Goal: Navigation & Orientation: Find specific page/section

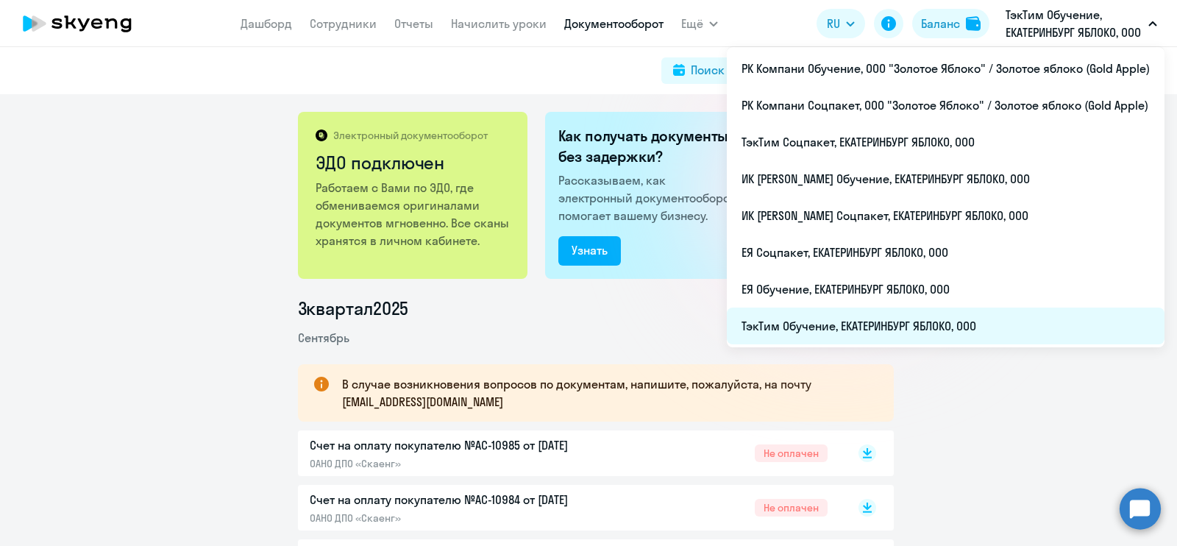
click at [967, 318] on li "ТэкТим Обучение, ЕКАТЕРИНБУРГ ЯБЛОКО, ООО" at bounding box center [946, 325] width 438 height 37
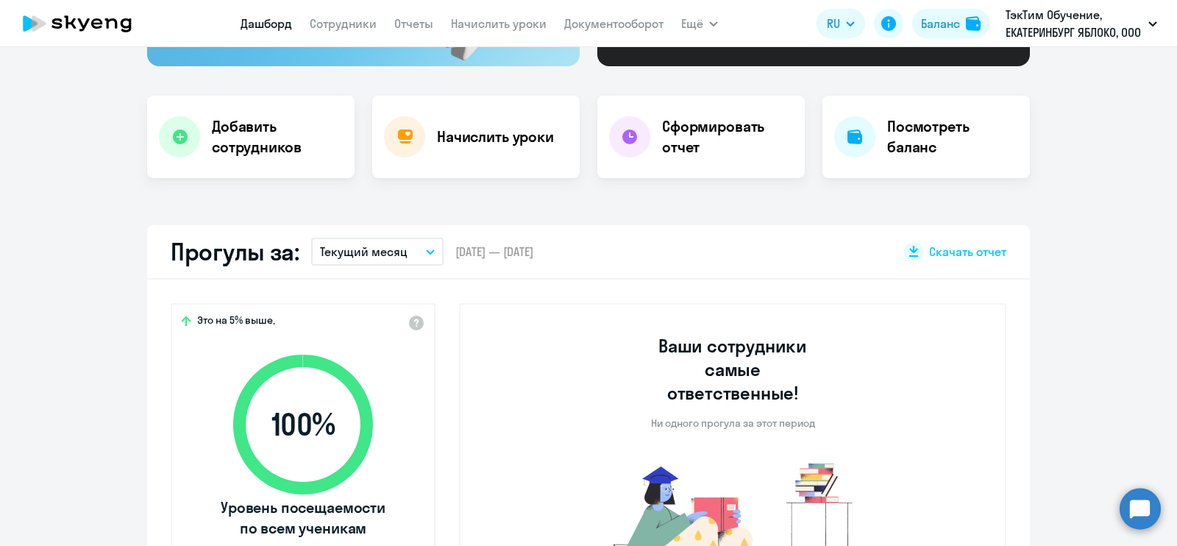
scroll to position [261, 0]
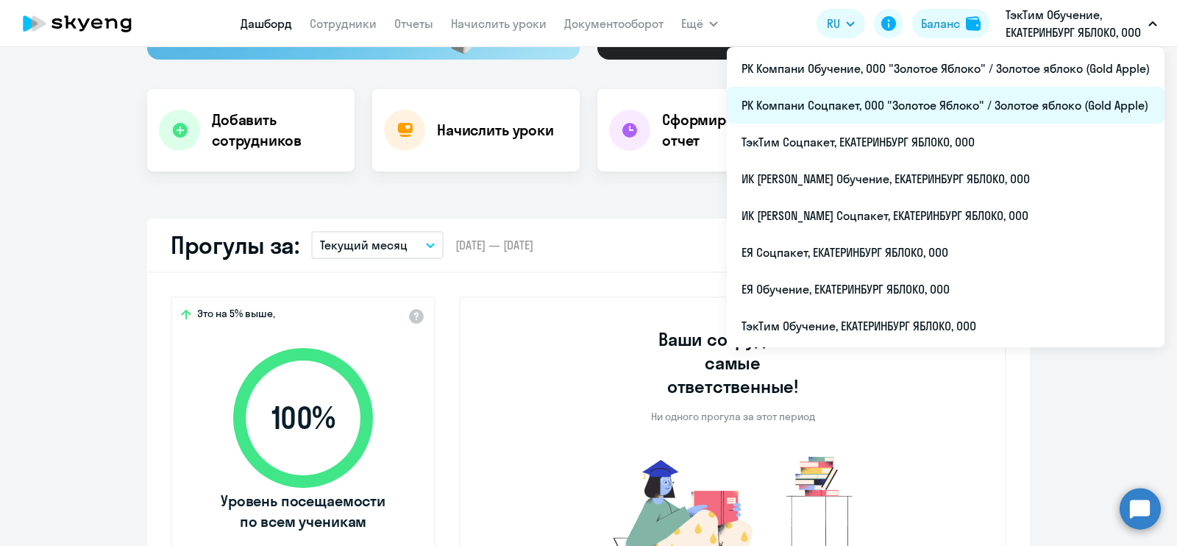
click at [1013, 93] on li "РК Компани Соцпакет, ООО "Золотое Яблоко" / Золотое яблоко (Gold Apple)" at bounding box center [946, 105] width 438 height 37
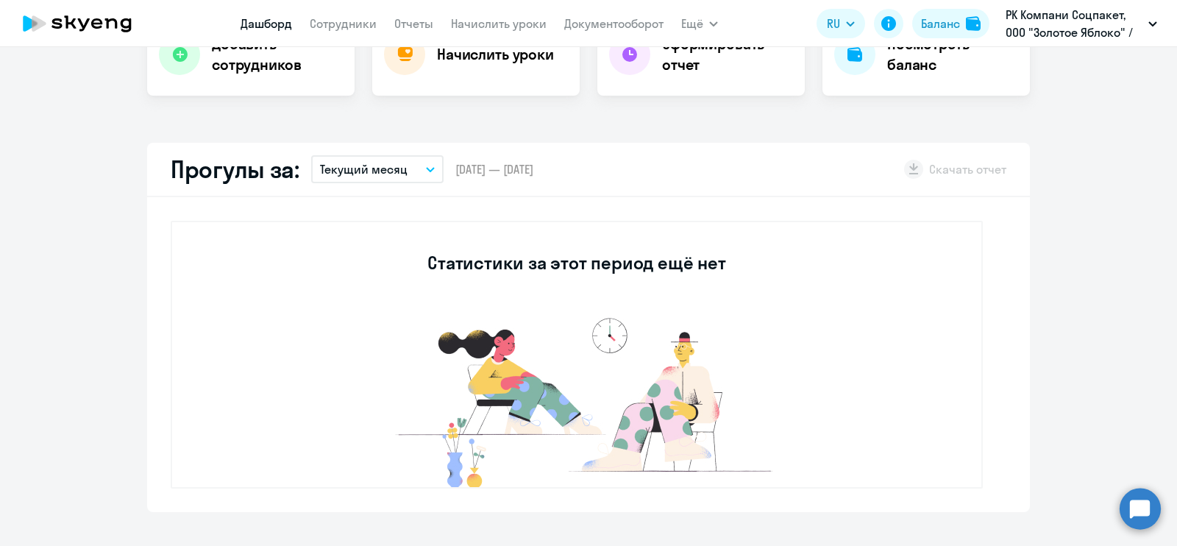
scroll to position [339, 0]
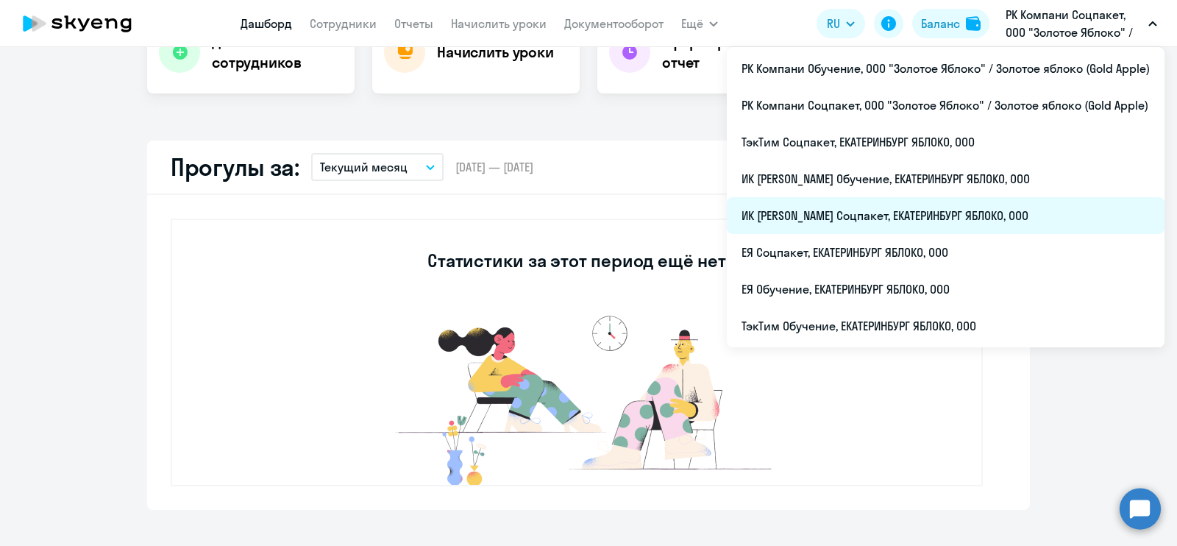
select select "30"
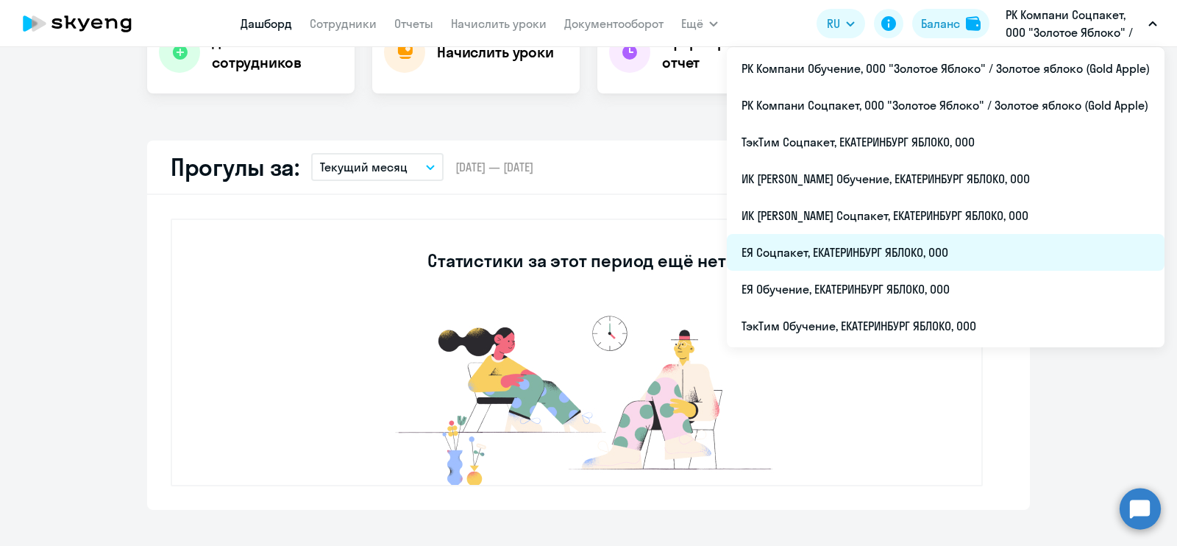
click at [942, 249] on li "ЕЯ Соцпакет, ЕКАТЕРИНБУРГ ЯБЛОКО, ООО" at bounding box center [946, 252] width 438 height 37
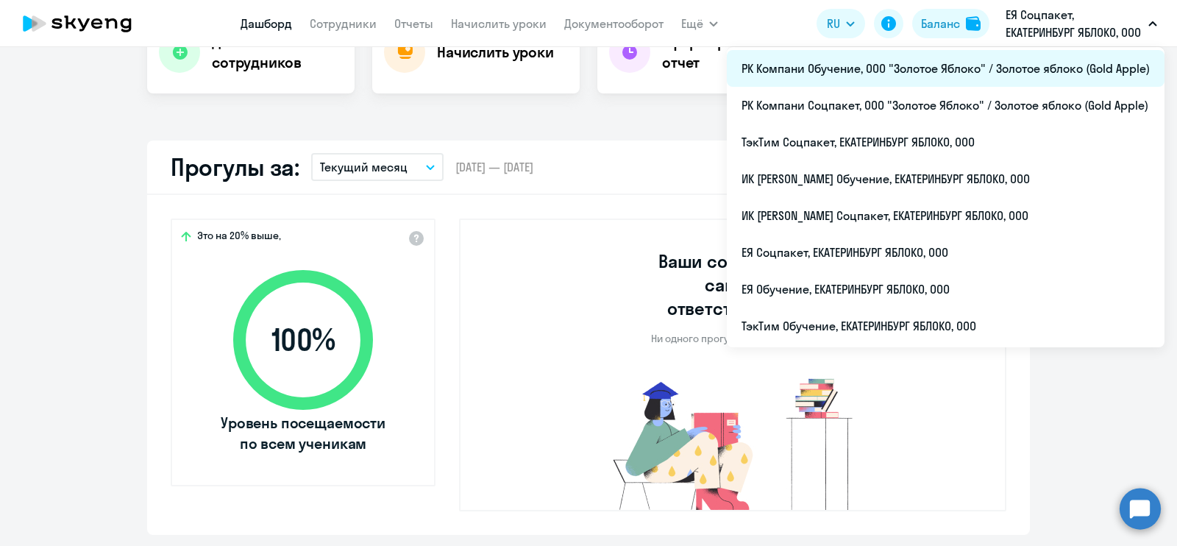
click at [999, 63] on li "РК Компани Обучение, ООО "Золотое Яблоко" / Золотое яблоко (Gold Apple)" at bounding box center [946, 68] width 438 height 37
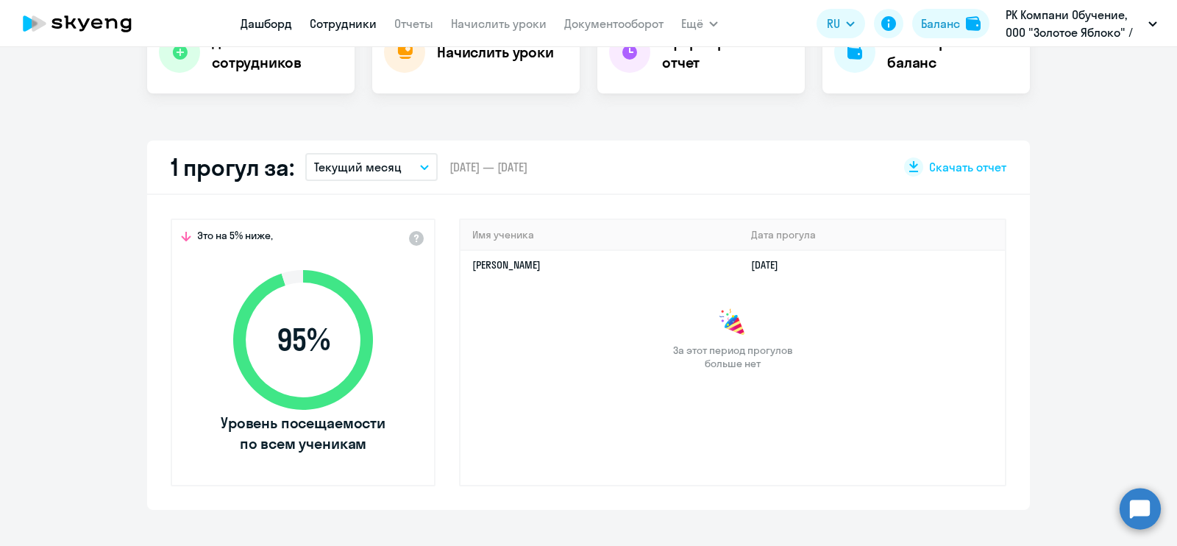
click at [359, 27] on link "Сотрудники" at bounding box center [343, 23] width 67 height 15
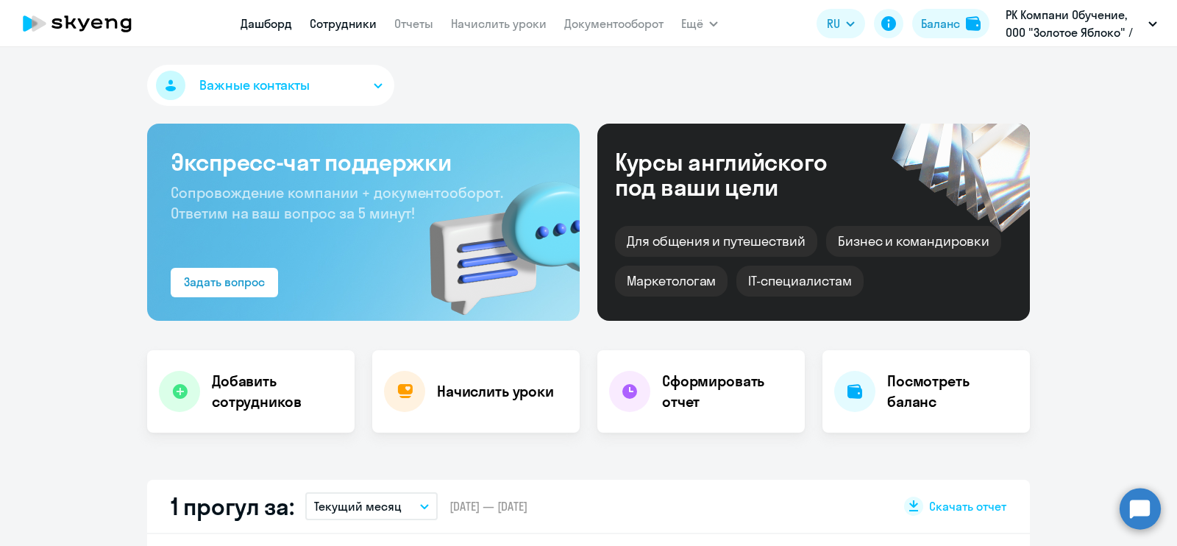
select select "30"
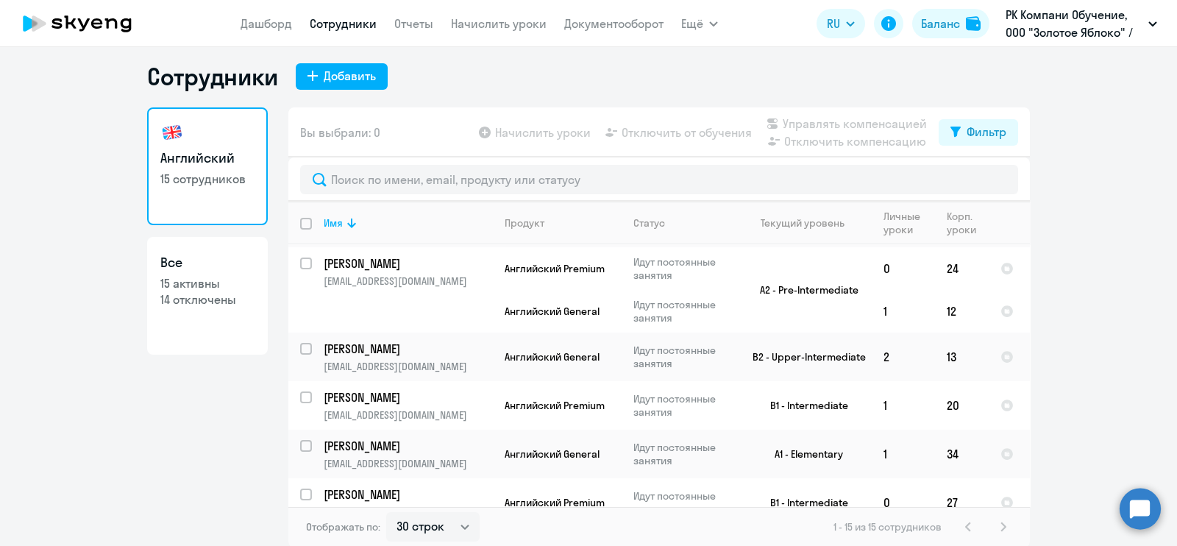
scroll to position [568, 0]
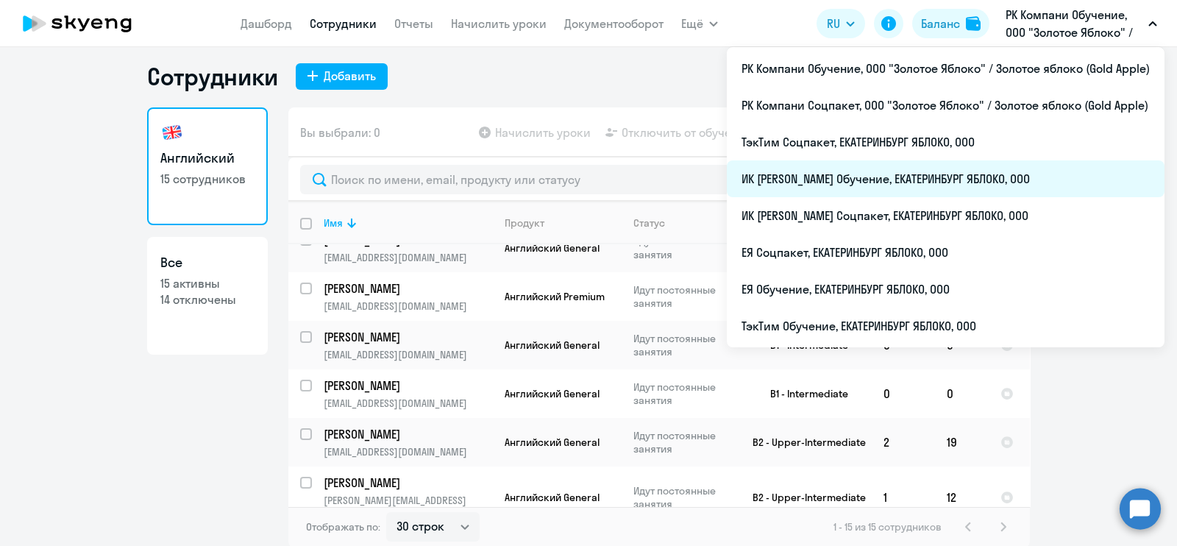
click at [1024, 181] on li "ИК [PERSON_NAME] Обучение, ЕКАТЕРИНБУРГ ЯБЛОКО, ООО" at bounding box center [946, 178] width 438 height 37
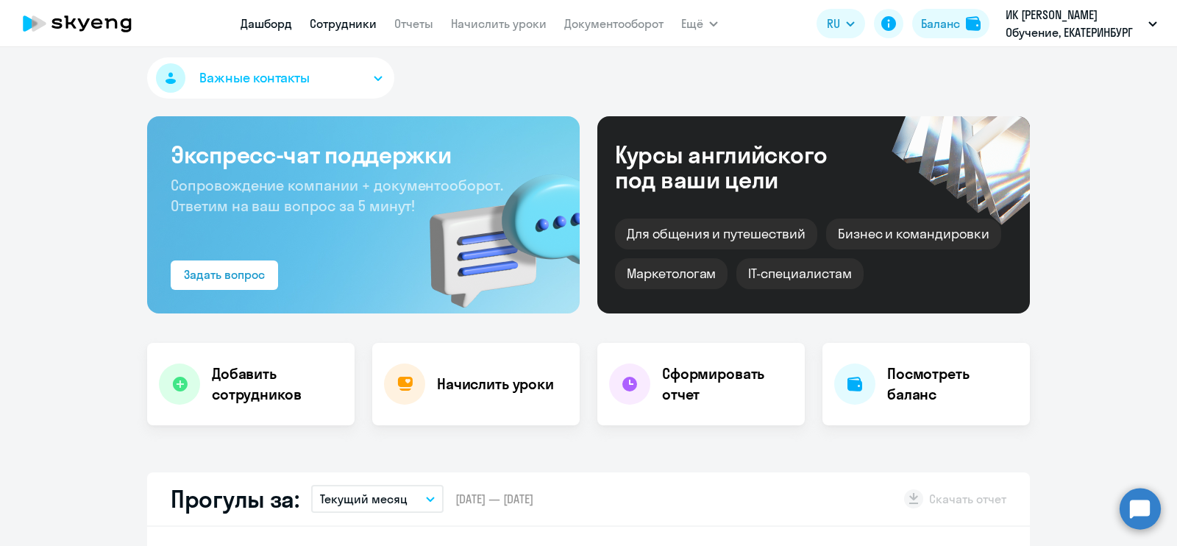
select select "30"
click at [362, 20] on link "Сотрудники" at bounding box center [343, 23] width 67 height 15
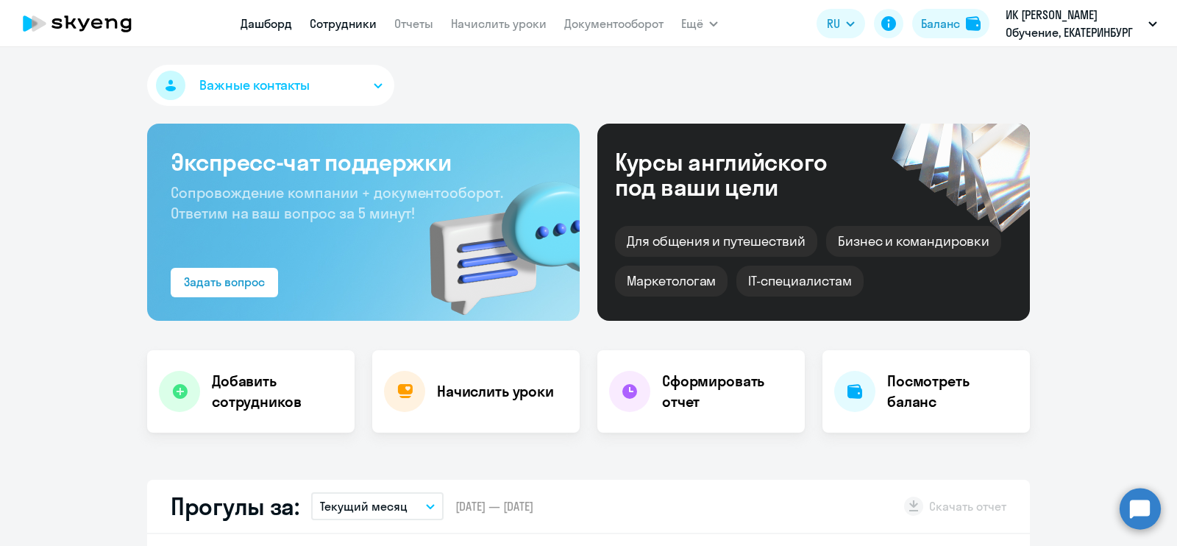
select select "30"
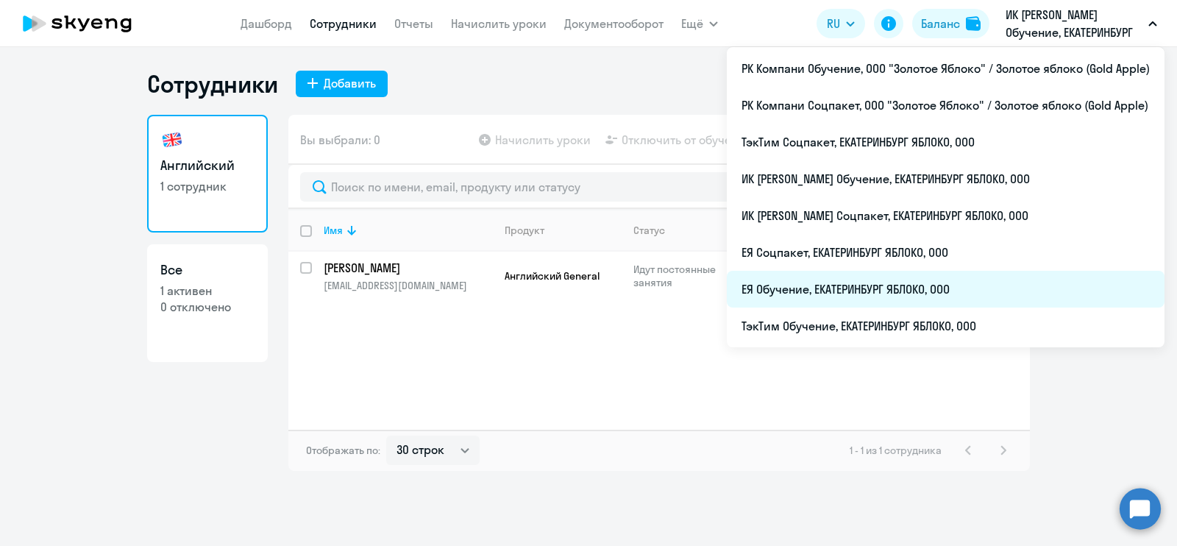
click at [887, 282] on li "ЕЯ Обучение, ЕКАТЕРИНБУРГ ЯБЛОКО, ООО" at bounding box center [946, 289] width 438 height 37
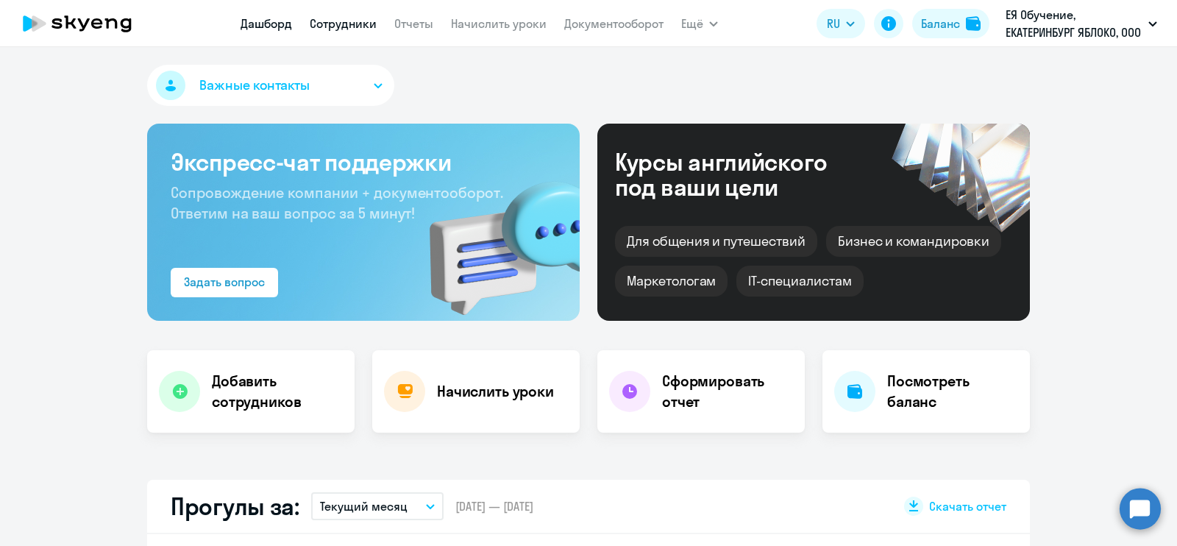
click at [360, 27] on link "Сотрудники" at bounding box center [343, 23] width 67 height 15
select select "30"
